Goal: Find specific page/section: Find specific page/section

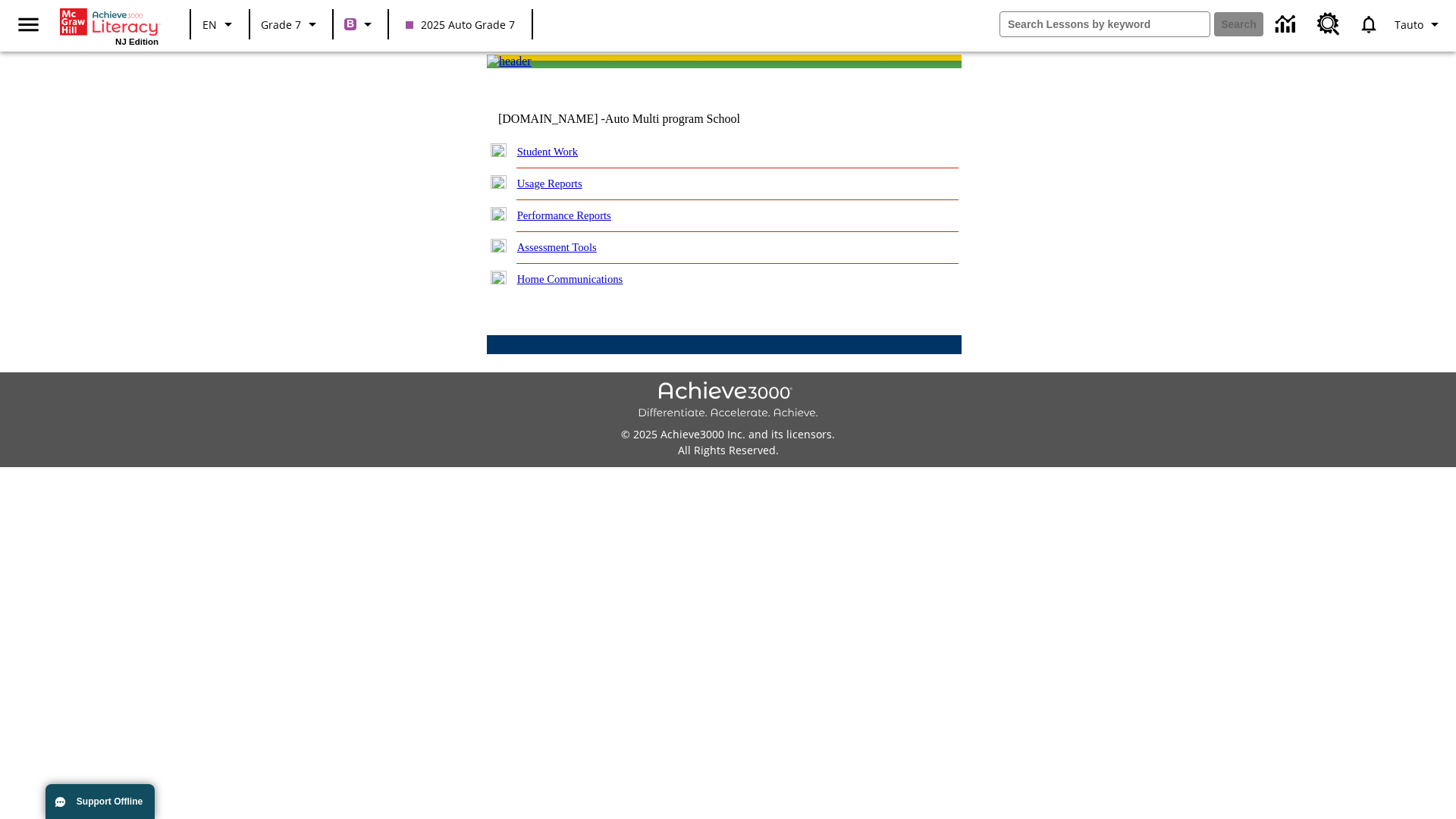
click at [557, 158] on link "Student Work" at bounding box center [548, 152] width 60 height 12
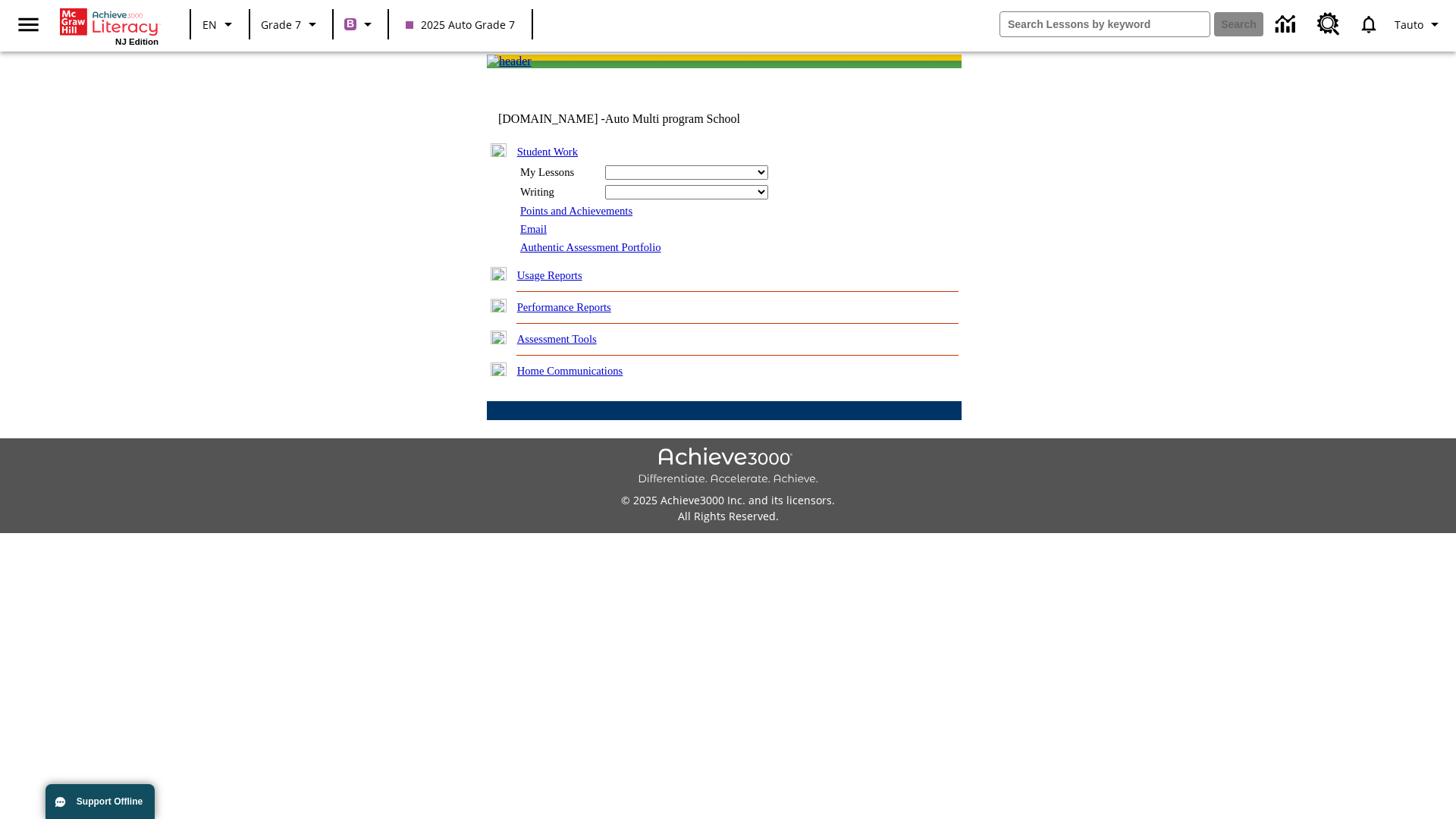
click at [534, 235] on link "Email" at bounding box center [533, 229] width 27 height 12
